Goal: Information Seeking & Learning: Learn about a topic

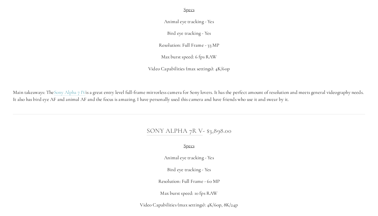
scroll to position [1334, 0]
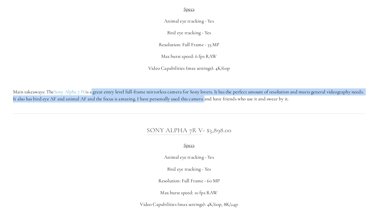
drag, startPoint x: 94, startPoint y: 84, endPoint x: 219, endPoint y: 92, distance: 125.6
click at [219, 92] on p "Main takeaways: The Sony Alpha 7 IV is a great entry level full-frame mirrorles…" at bounding box center [189, 95] width 352 height 14
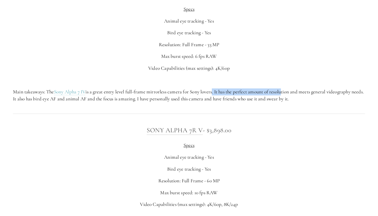
drag, startPoint x: 214, startPoint y: 80, endPoint x: 285, endPoint y: 84, distance: 71.2
click at [285, 88] on p "Main takeaways: The Sony Alpha 7 IV is a great entry level full-frame mirrorles…" at bounding box center [189, 95] width 352 height 14
drag, startPoint x: 25, startPoint y: 92, endPoint x: 144, endPoint y: 96, distance: 118.9
click at [144, 96] on div "Sony Alpha 7 IV - $2,298.00 Specs Animal eye tracking - Yes Bird eye tracking -…" at bounding box center [189, 45] width 361 height 122
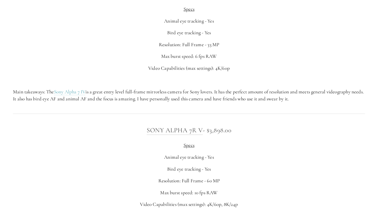
click at [143, 96] on div "Sony Alpha 7 IV - $2,298.00 Specs Animal eye tracking - Yes Bird eye tracking -…" at bounding box center [189, 45] width 361 height 122
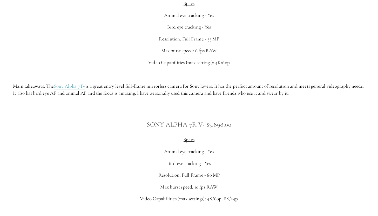
scroll to position [1340, 0]
drag, startPoint x: 171, startPoint y: 82, endPoint x: 243, endPoint y: 84, distance: 72.7
click at [243, 84] on p "Main takeaways: The Sony Alpha 7 IV is a great entry level full-frame mirrorles…" at bounding box center [189, 90] width 352 height 14
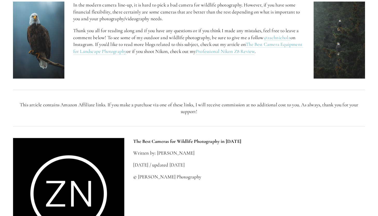
scroll to position [2192, 0]
